Goal: Information Seeking & Learning: Understand process/instructions

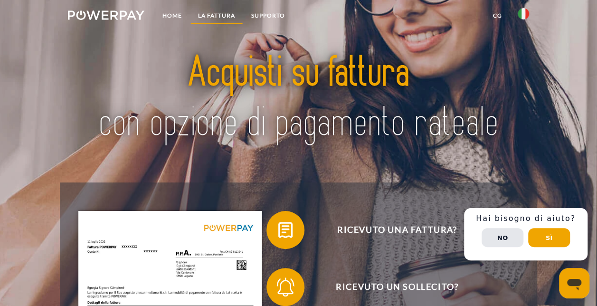
click at [211, 15] on link "LA FATTURA" at bounding box center [216, 15] width 53 height 17
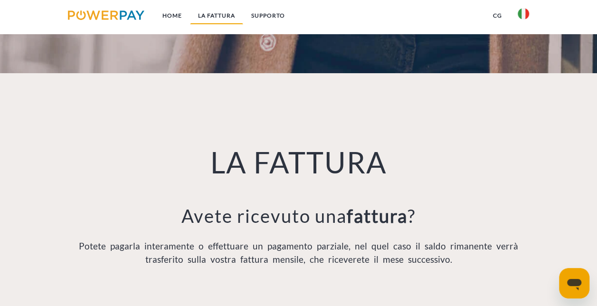
scroll to position [532, 0]
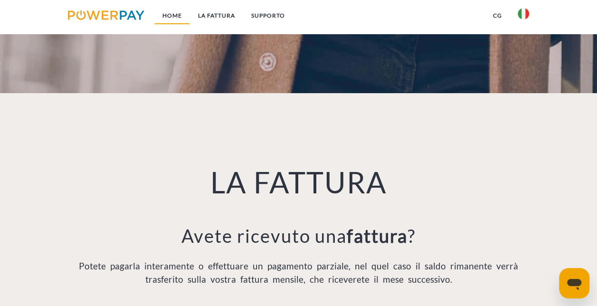
click at [165, 14] on link "Home" at bounding box center [172, 15] width 36 height 17
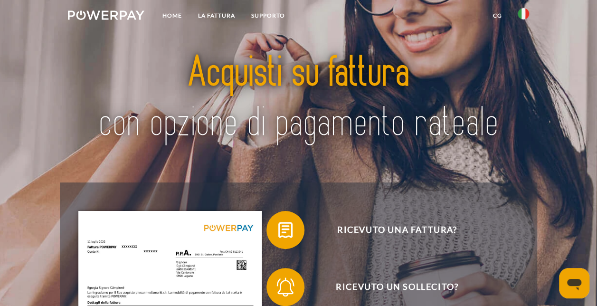
click at [120, 12] on img at bounding box center [106, 14] width 76 height 9
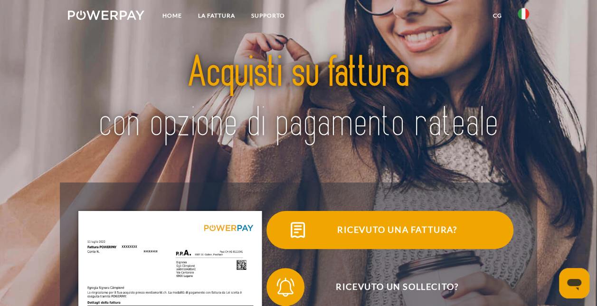
click at [289, 230] on span at bounding box center [283, 229] width 47 height 47
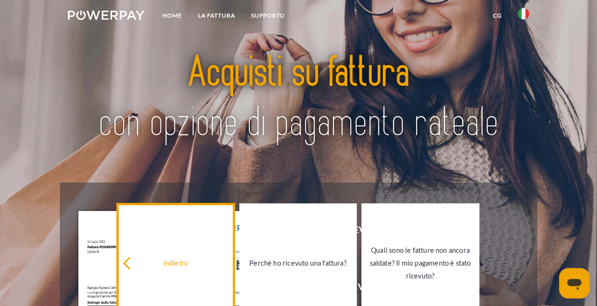
click at [132, 263] on icon at bounding box center [129, 262] width 13 height 13
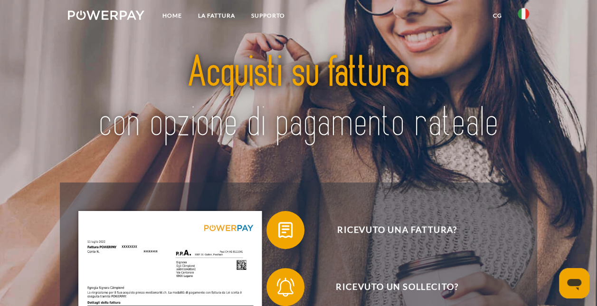
click at [530, 64] on div at bounding box center [299, 98] width 478 height 167
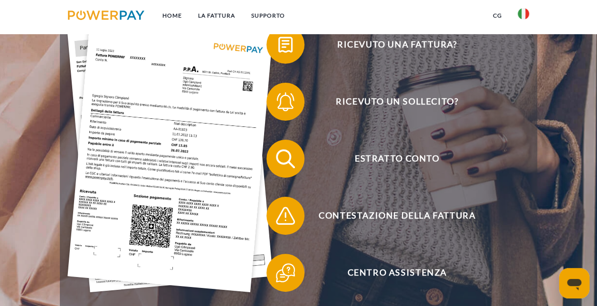
scroll to position [190, 0]
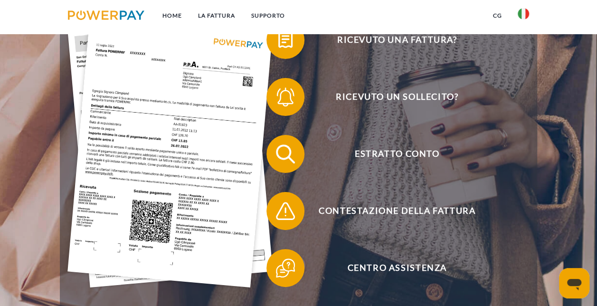
click at [572, 283] on icon "Apri finestra di messaggistica" at bounding box center [574, 284] width 14 height 11
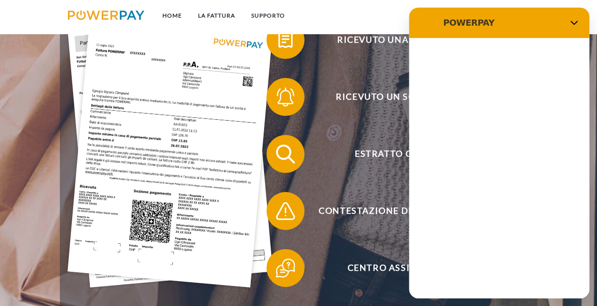
scroll to position [0, 0]
click at [574, 21] on icon "Chiudi" at bounding box center [574, 23] width 8 height 8
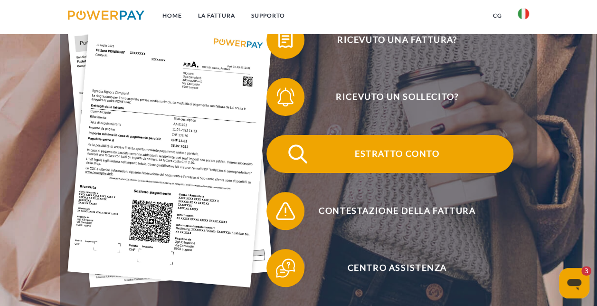
click at [390, 152] on span "Estratto conto" at bounding box center [397, 154] width 233 height 38
type textarea "*"
click at [424, 164] on span "Estratto conto" at bounding box center [397, 154] width 233 height 38
